Goal: Task Accomplishment & Management: Manage account settings

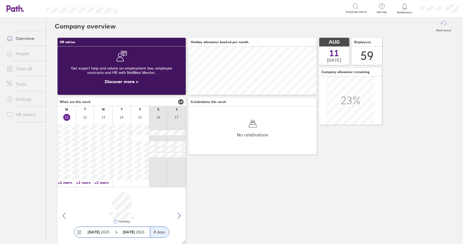
scroll to position [48, 128]
click at [25, 68] on link "Time off" at bounding box center [24, 68] width 44 height 11
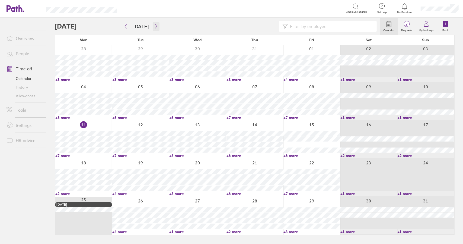
click at [155, 25] on icon "button" at bounding box center [156, 26] width 4 height 4
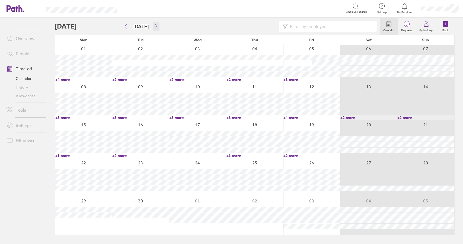
click at [156, 25] on icon "button" at bounding box center [156, 26] width 4 height 4
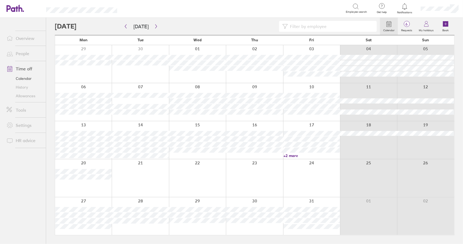
click at [290, 154] on link "+2 more" at bounding box center [311, 155] width 56 height 5
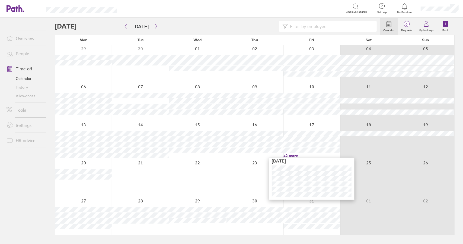
click at [293, 156] on link "+2 more" at bounding box center [311, 155] width 56 height 5
